Goal: Task Accomplishment & Management: Complete application form

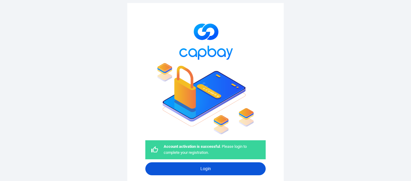
click at [200, 169] on link "Login" at bounding box center [205, 168] width 120 height 13
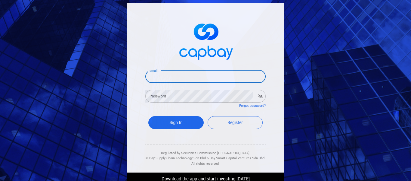
click at [169, 76] on input "Email" at bounding box center [205, 76] width 120 height 13
type input "[EMAIL_ADDRESS][DOMAIN_NAME]"
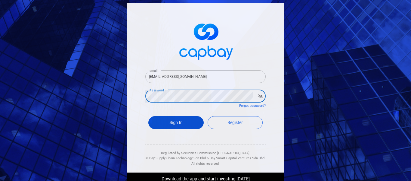
click at [180, 123] on button "Sign In" at bounding box center [175, 122] width 55 height 13
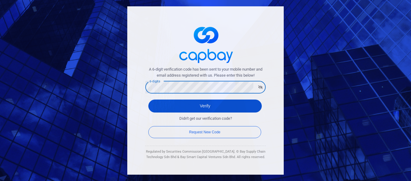
click at [203, 108] on button "Verify" at bounding box center [204, 105] width 113 height 13
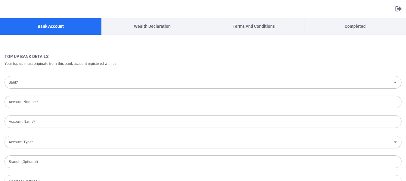
type input "[GEOGRAPHIC_DATA]"
click at [53, 85] on input "Bank*" at bounding box center [198, 82] width 384 height 11
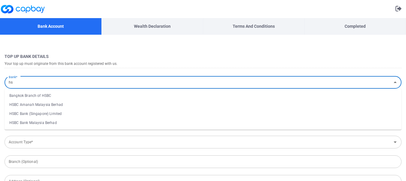
type input "hs"
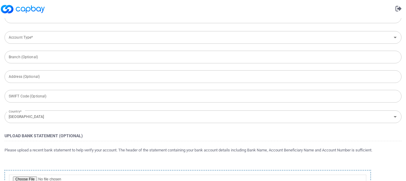
scroll to position [84, 0]
